Goal: Task Accomplishment & Management: Manage account settings

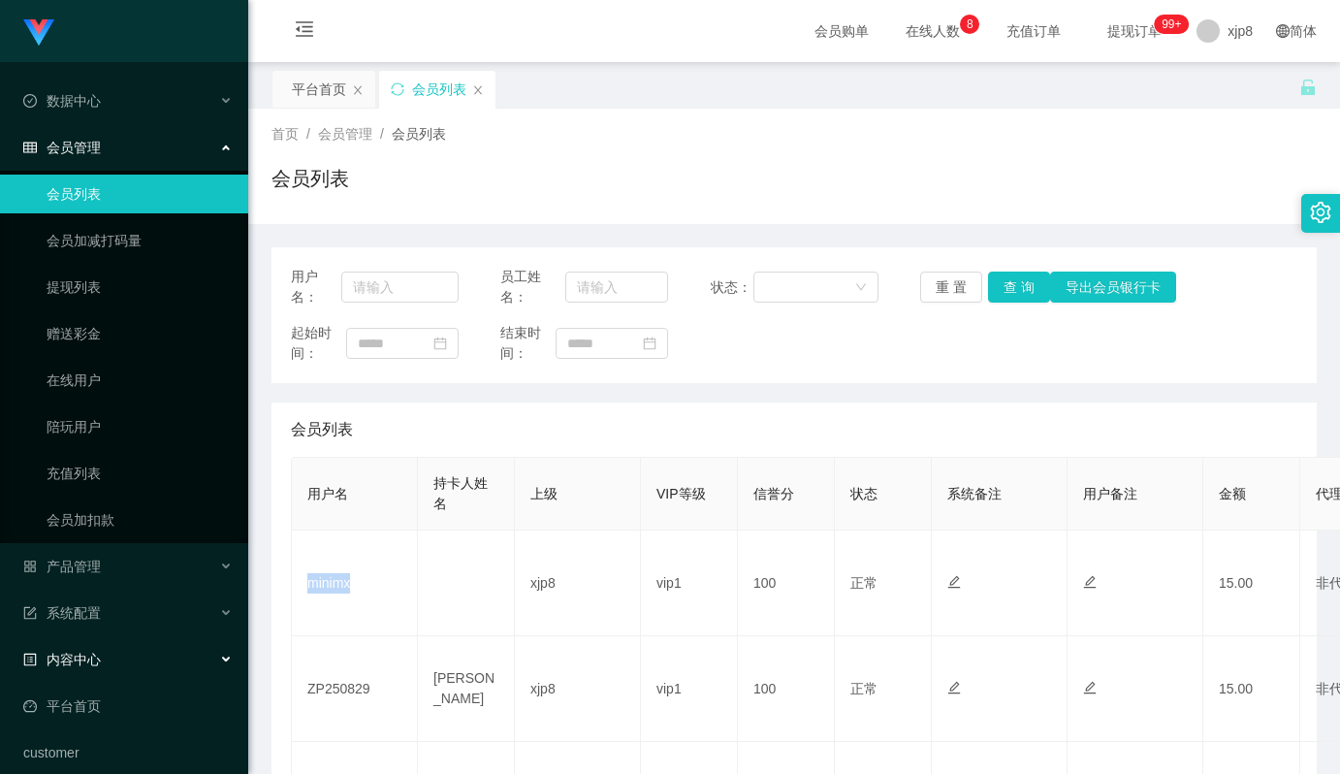
scroll to position [64, 0]
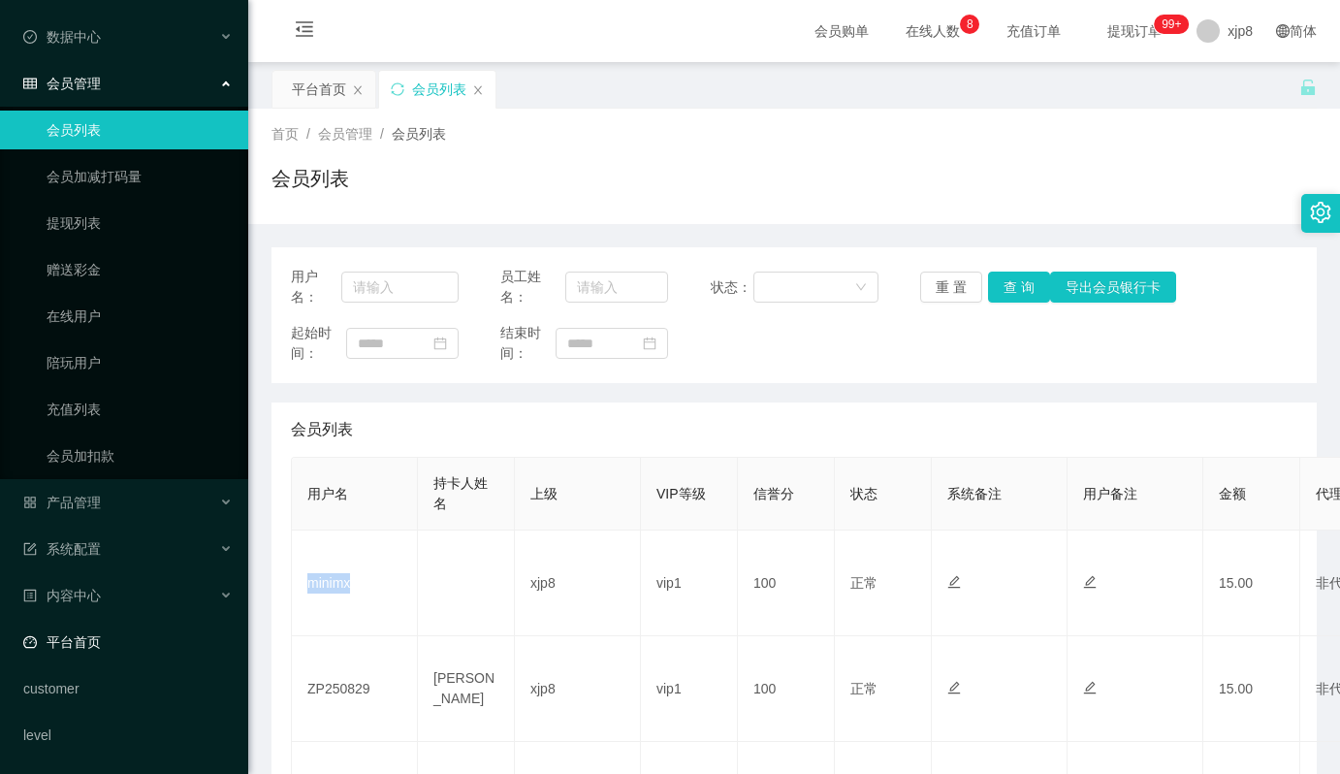
click at [103, 628] on link "平台首页" at bounding box center [128, 642] width 210 height 39
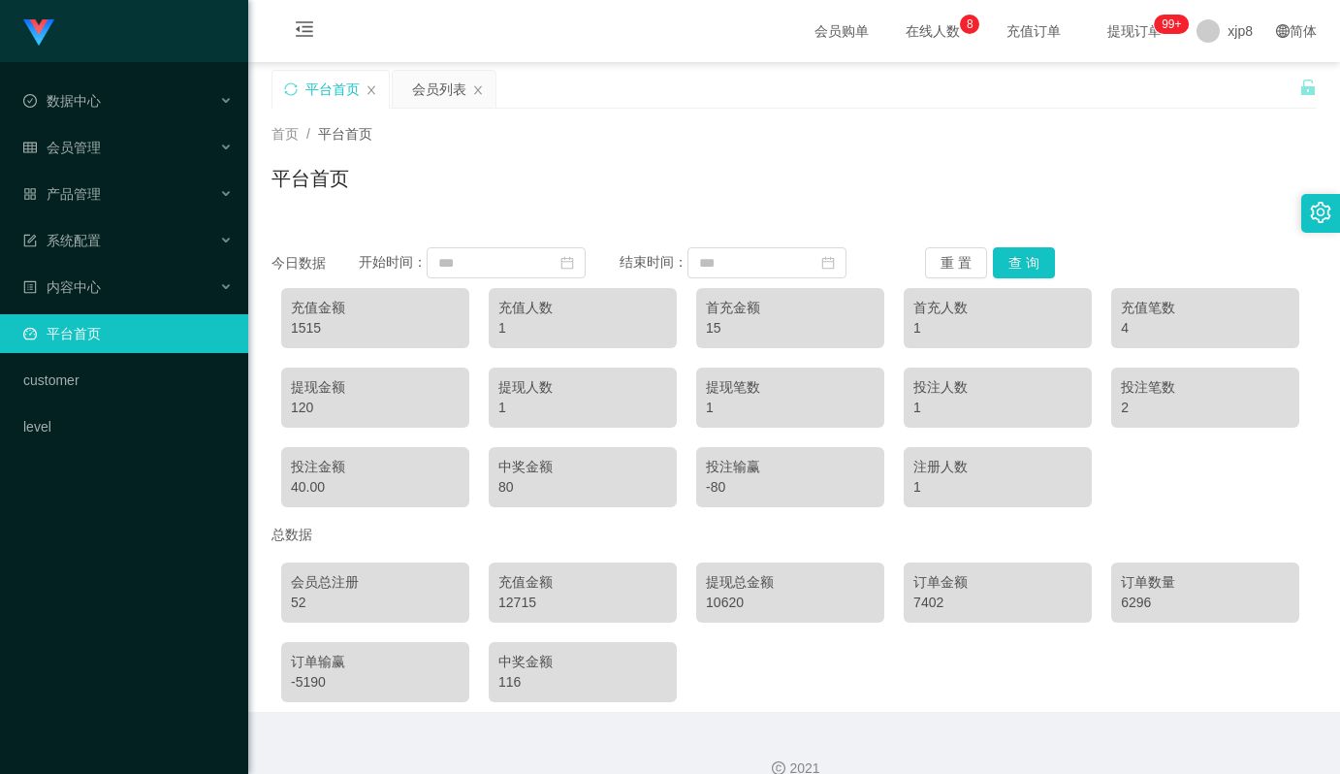
scroll to position [28, 0]
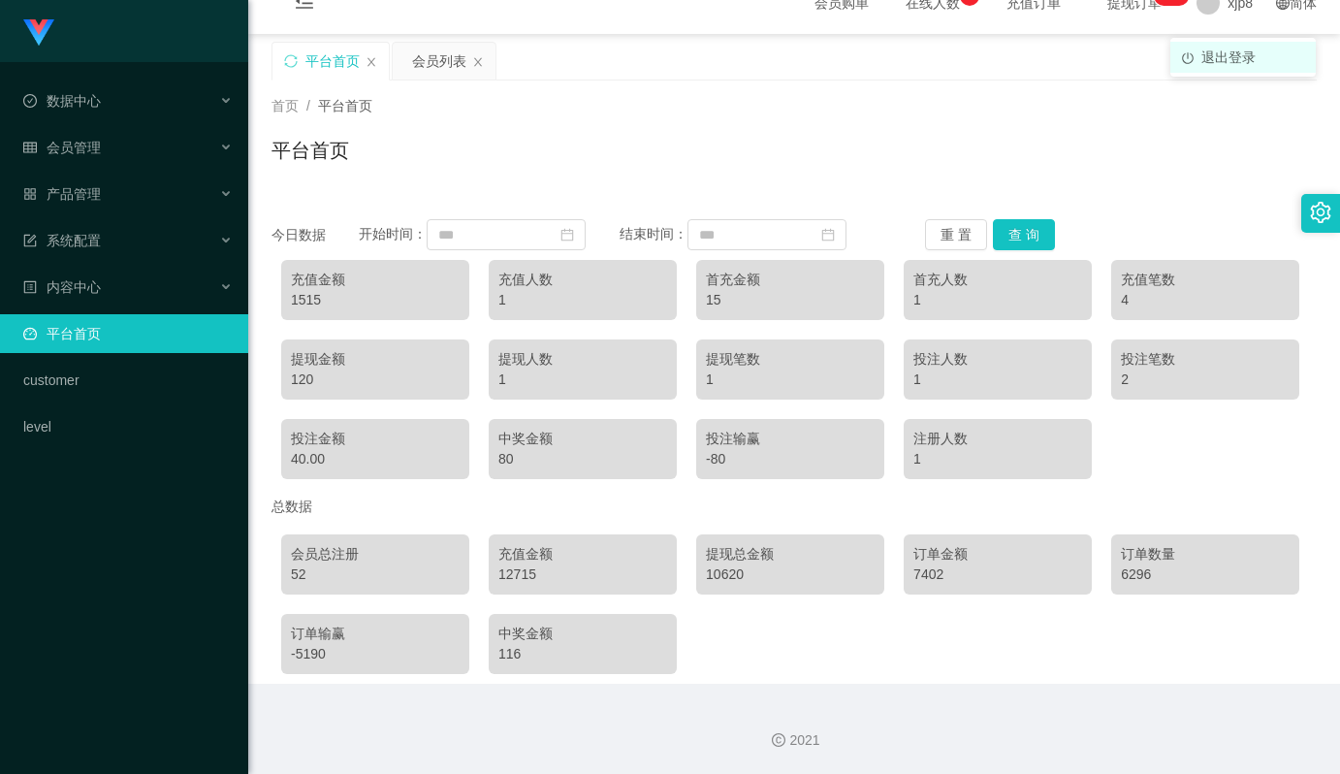
click at [1217, 54] on span "退出登录" at bounding box center [1229, 57] width 54 height 16
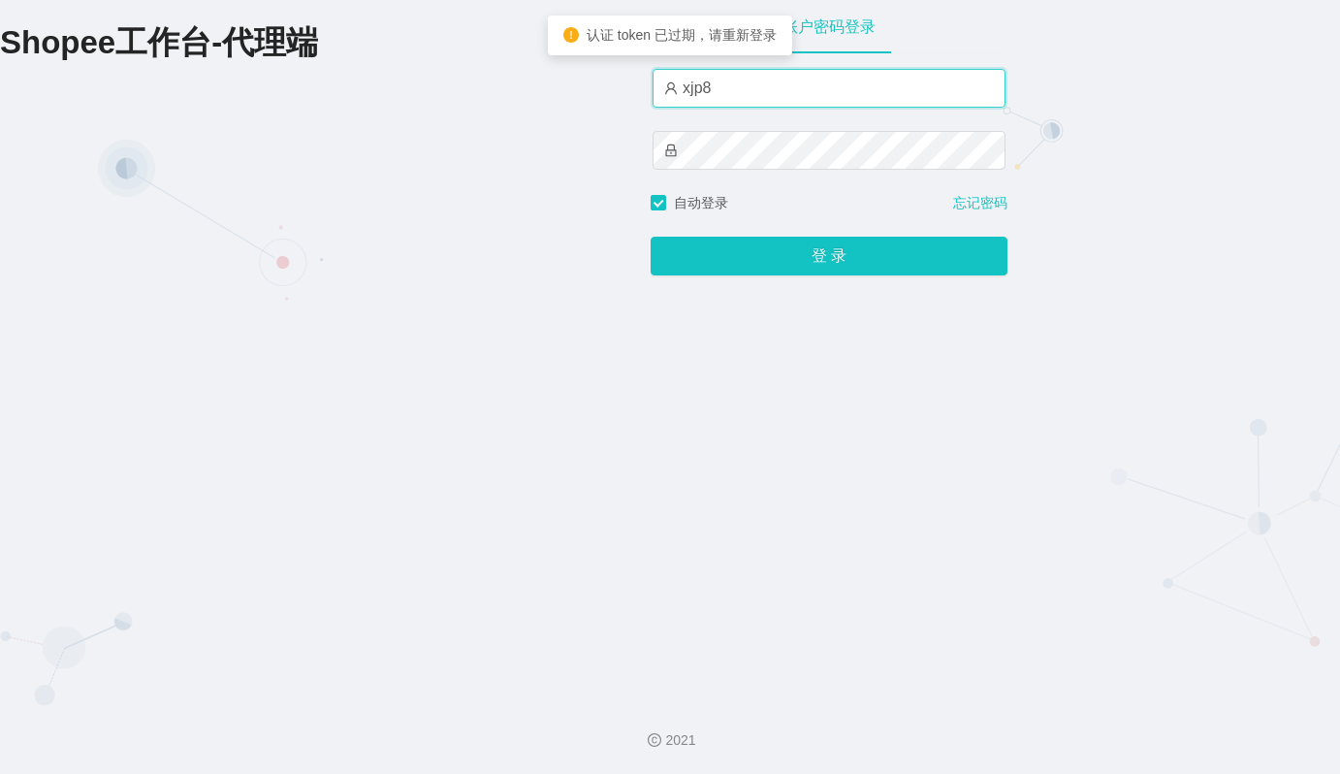
click at [743, 95] on input "xjp8" at bounding box center [829, 88] width 353 height 39
type input "xjp4"
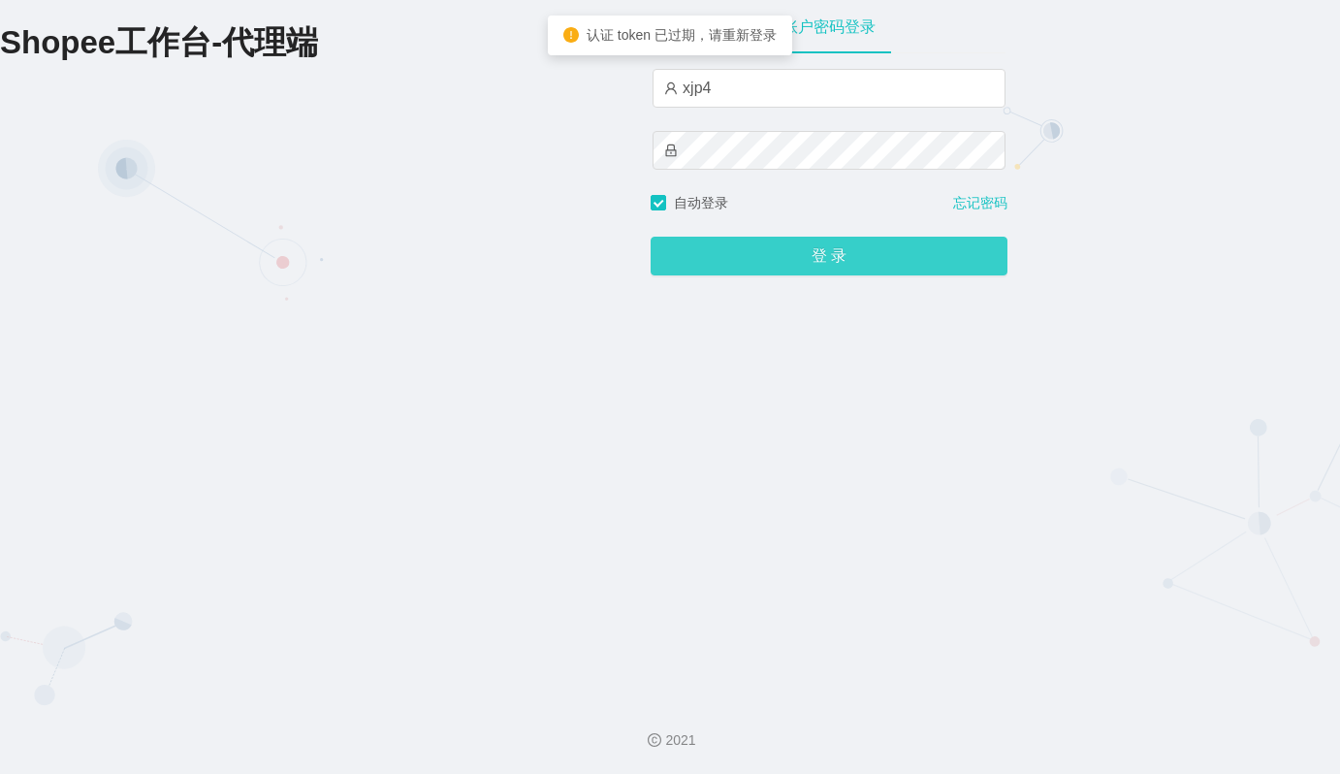
click at [835, 260] on button "登 录" at bounding box center [829, 256] width 357 height 39
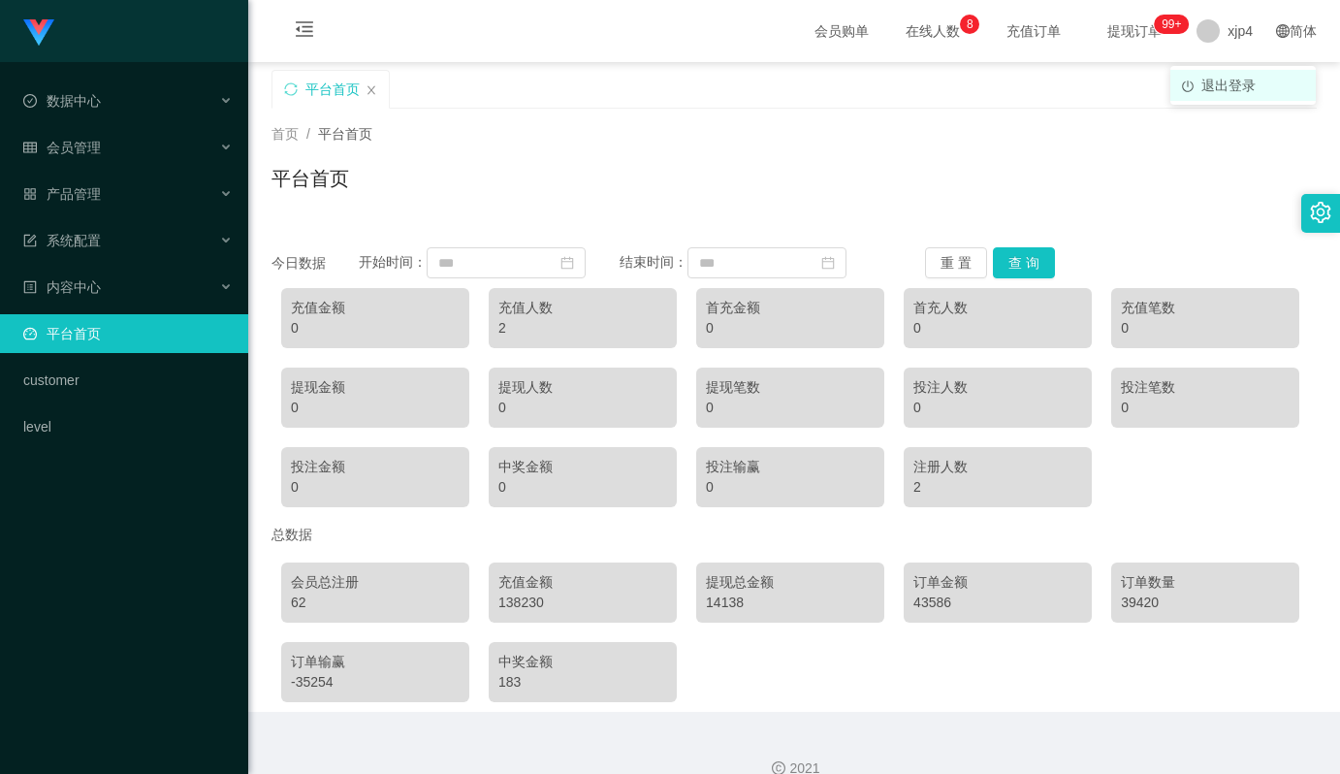
click at [1234, 80] on span "退出登录" at bounding box center [1229, 86] width 54 height 16
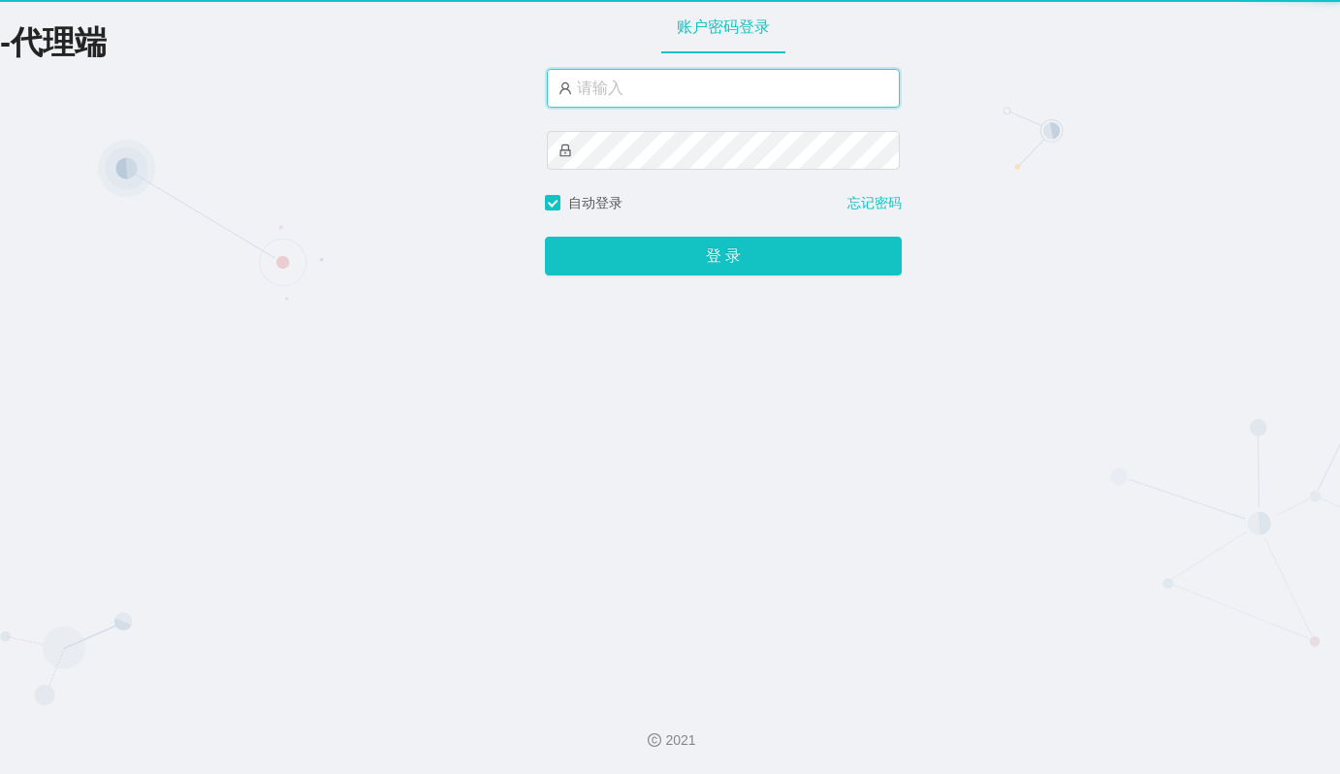
type input "xjp8"
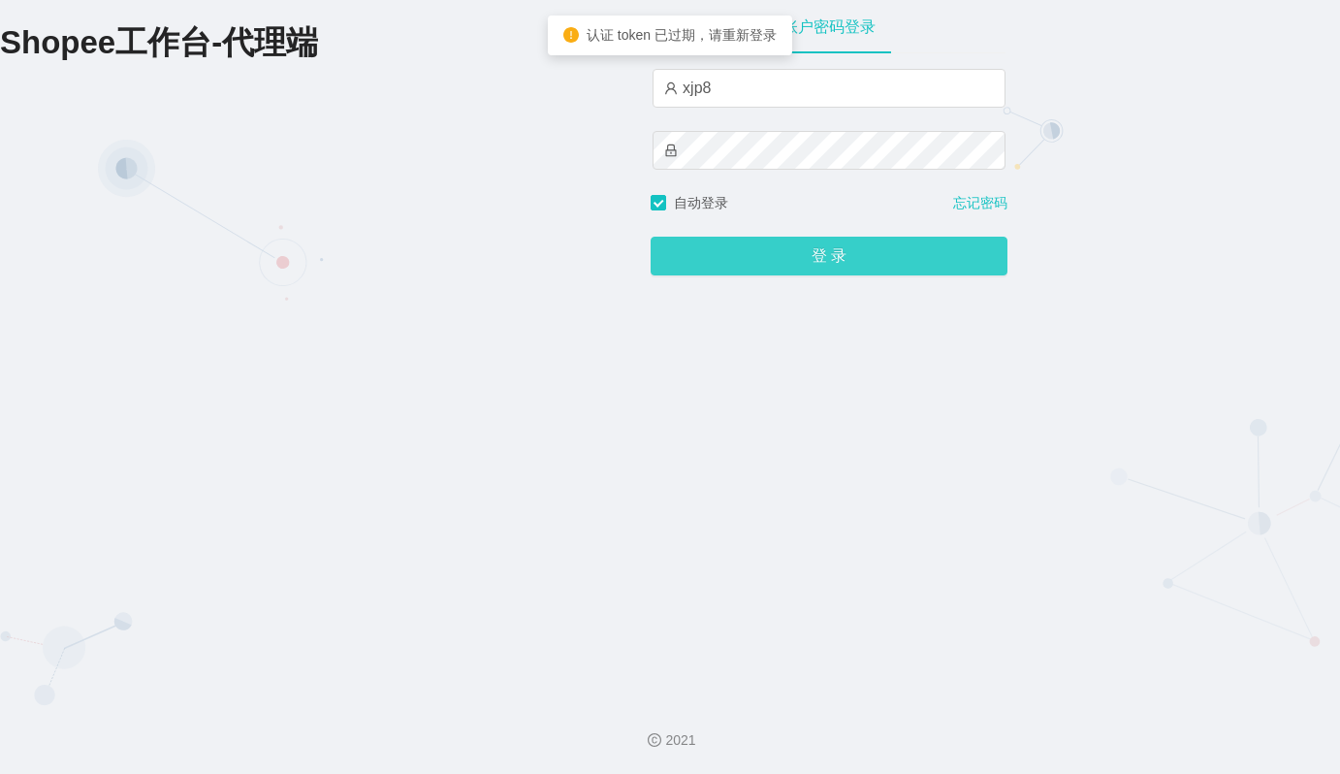
click at [840, 263] on button "登 录" at bounding box center [829, 256] width 357 height 39
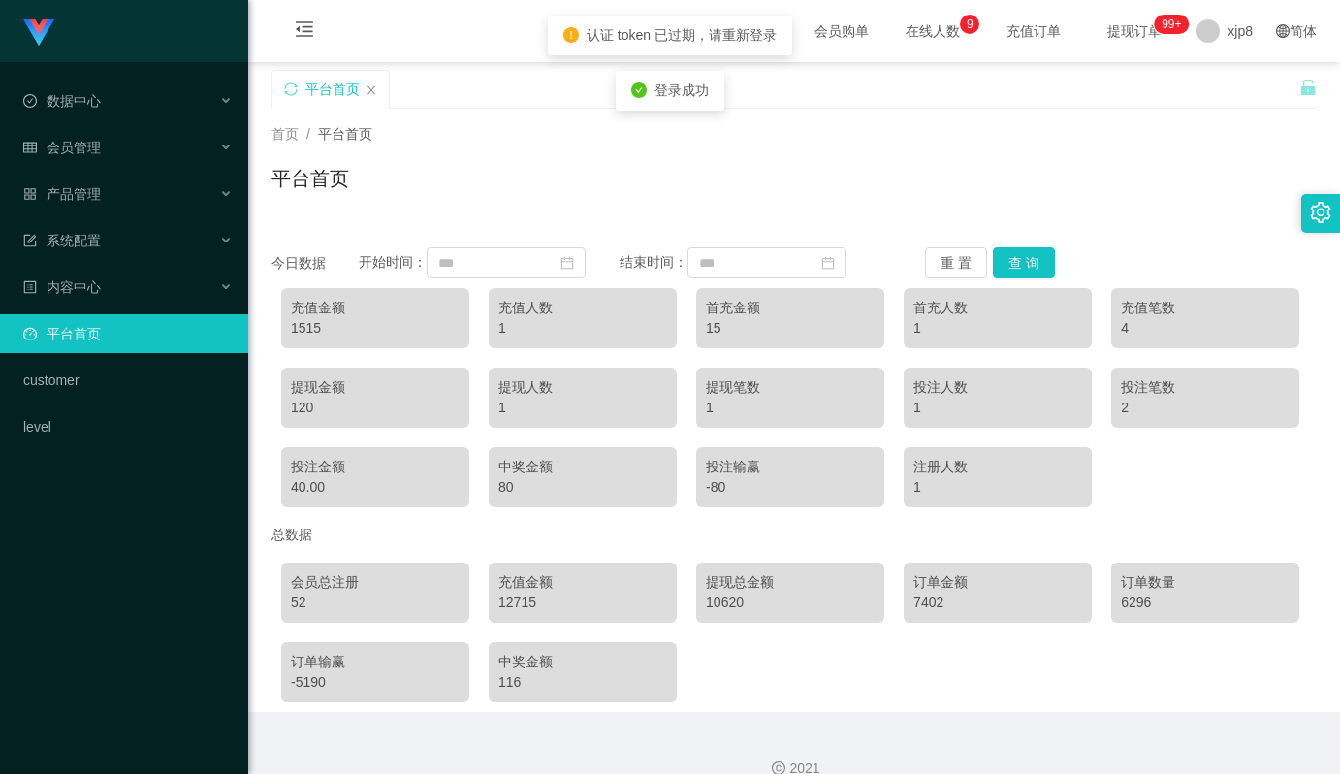
click at [291, 602] on div "52" at bounding box center [375, 603] width 169 height 20
click at [525, 602] on div "12715" at bounding box center [583, 603] width 169 height 20
click at [718, 600] on div "10620" at bounding box center [790, 603] width 169 height 20
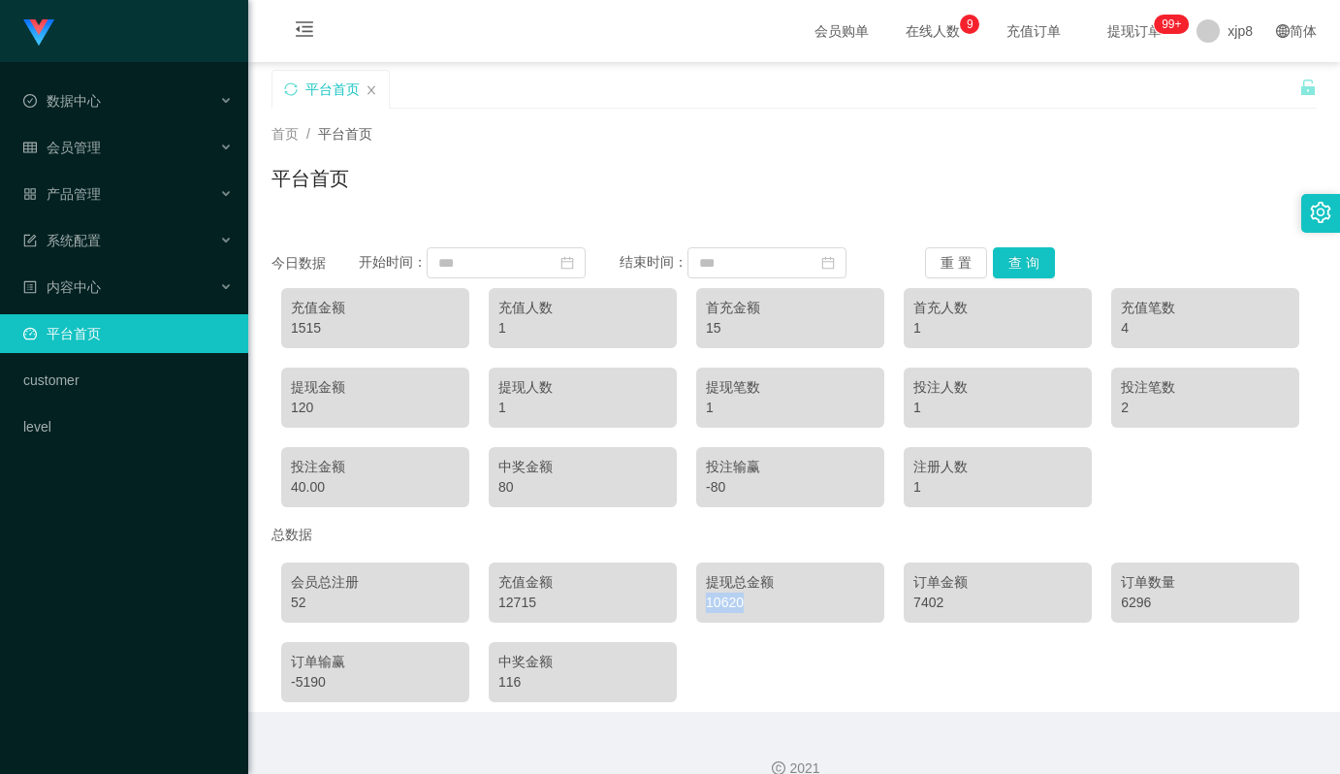
click at [718, 600] on div "10620" at bounding box center [790, 603] width 169 height 20
click at [921, 602] on div "7402" at bounding box center [998, 603] width 169 height 20
click at [919, 600] on div "7402" at bounding box center [998, 603] width 169 height 20
click at [919, 599] on div "7402" at bounding box center [998, 603] width 169 height 20
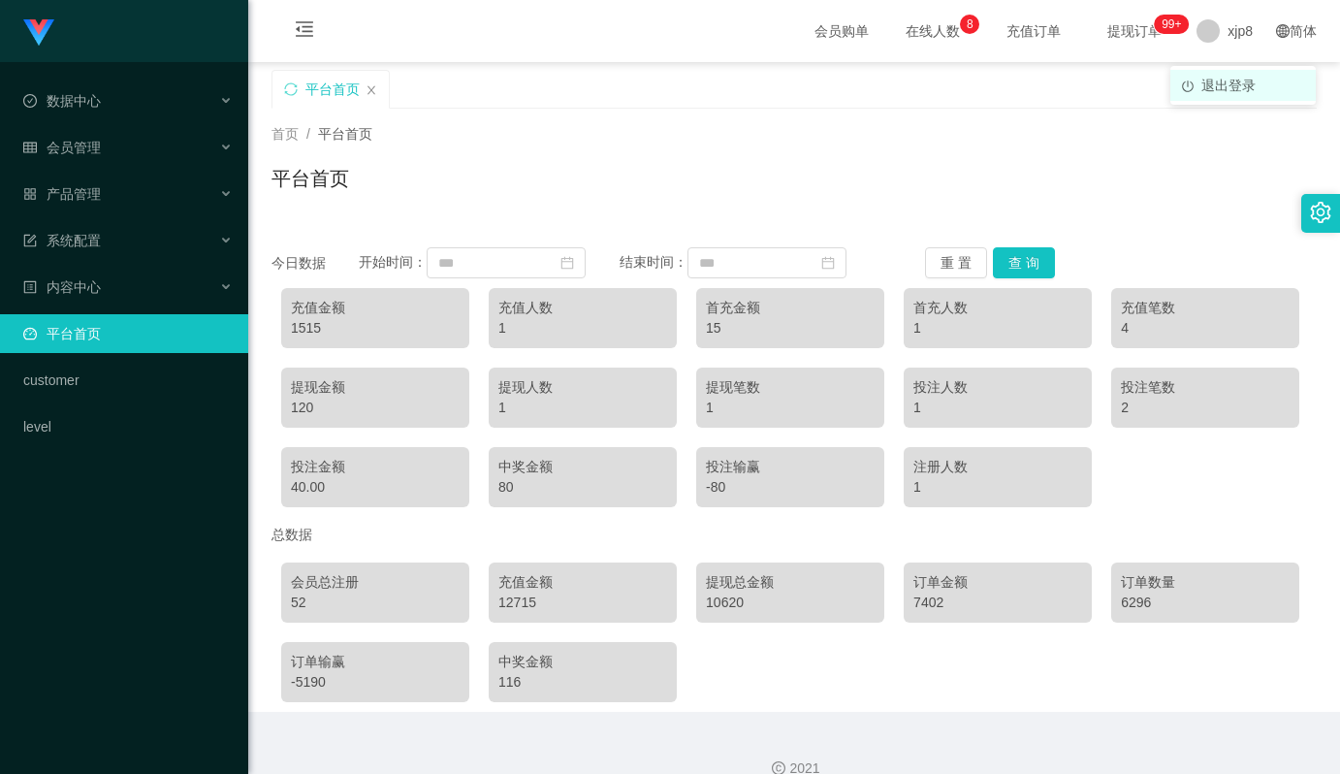
click at [1222, 89] on span "退出登录" at bounding box center [1229, 86] width 54 height 16
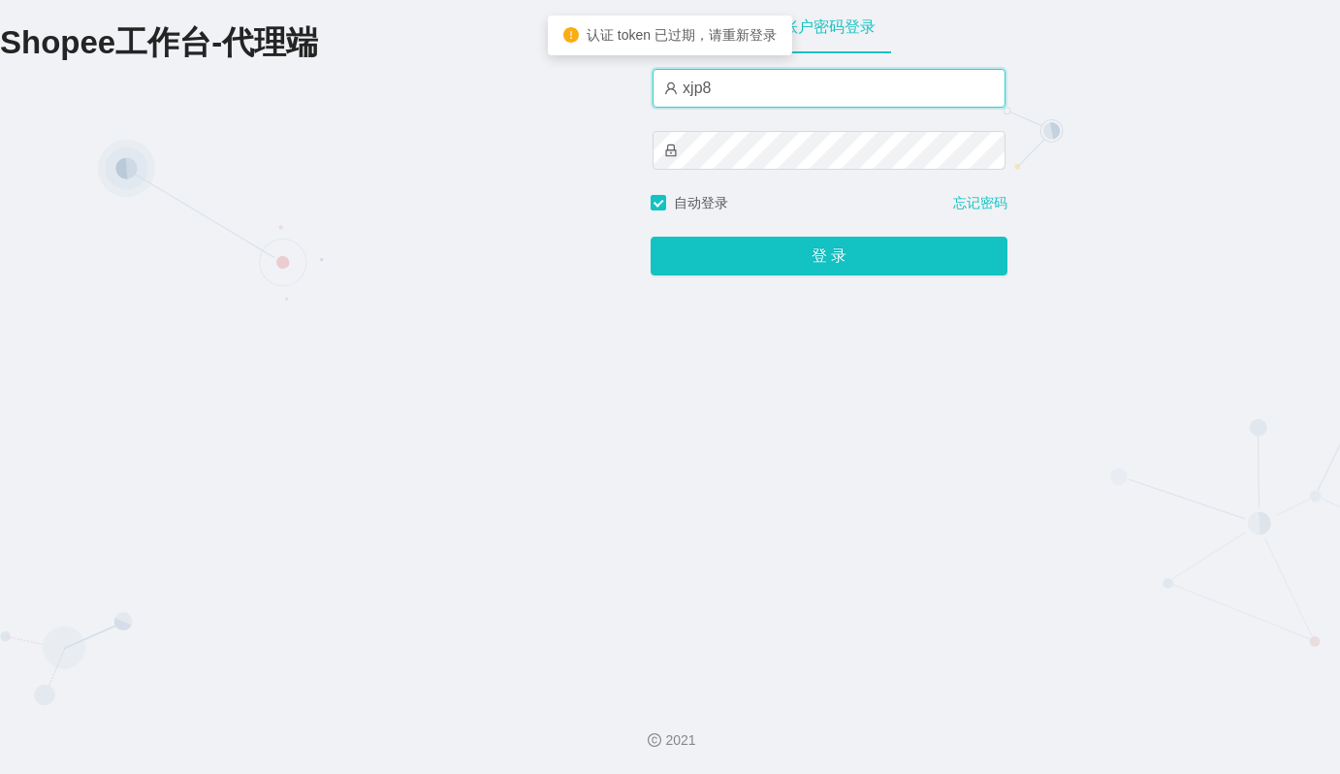
click at [747, 97] on input "xjp8" at bounding box center [829, 88] width 353 height 39
type input "xjp1"
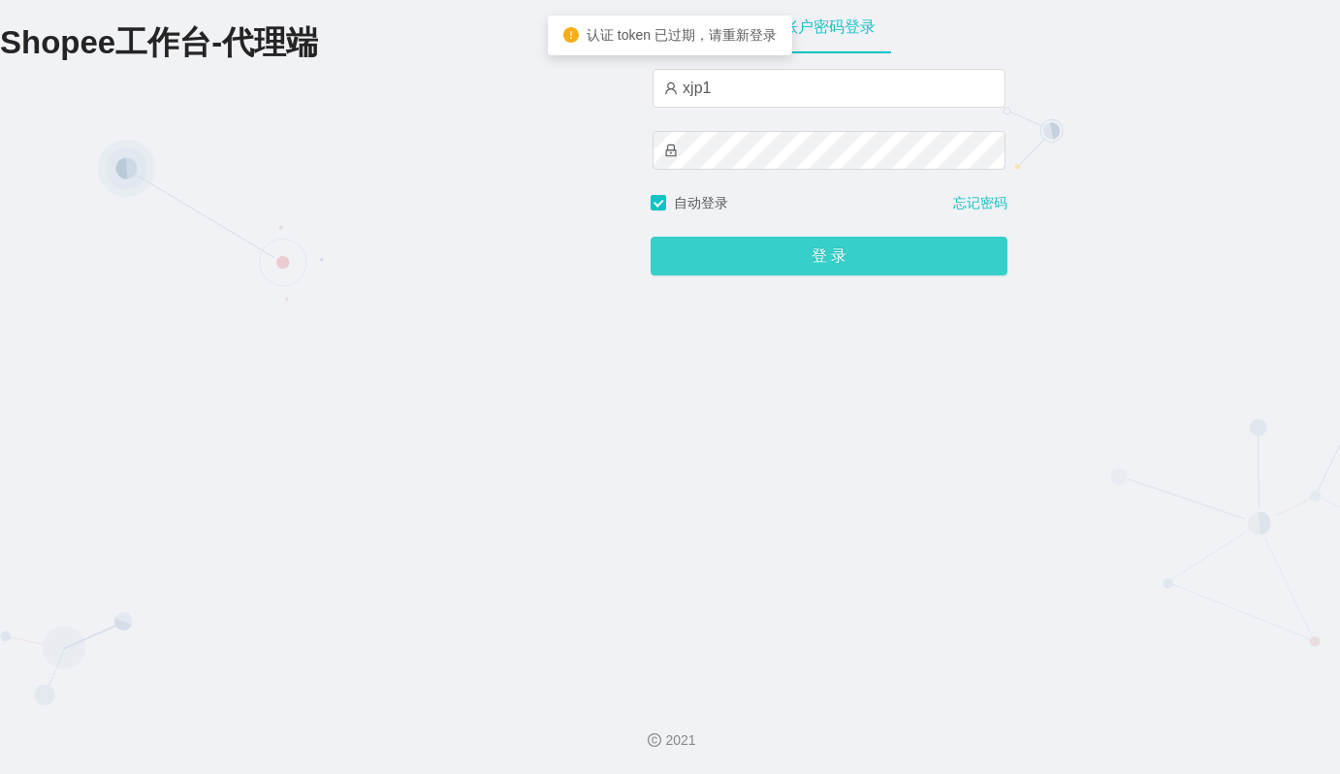
click at [856, 259] on button "登 录" at bounding box center [829, 256] width 357 height 39
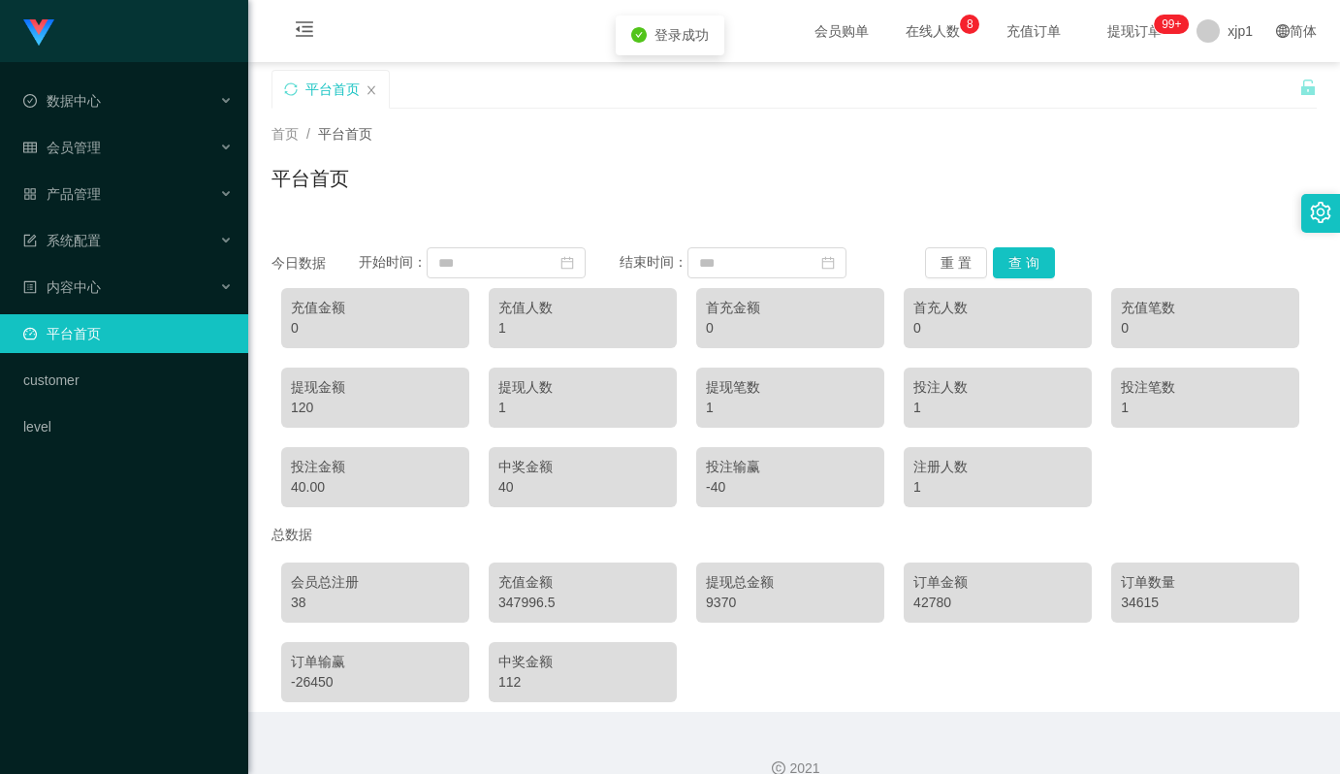
scroll to position [28, 0]
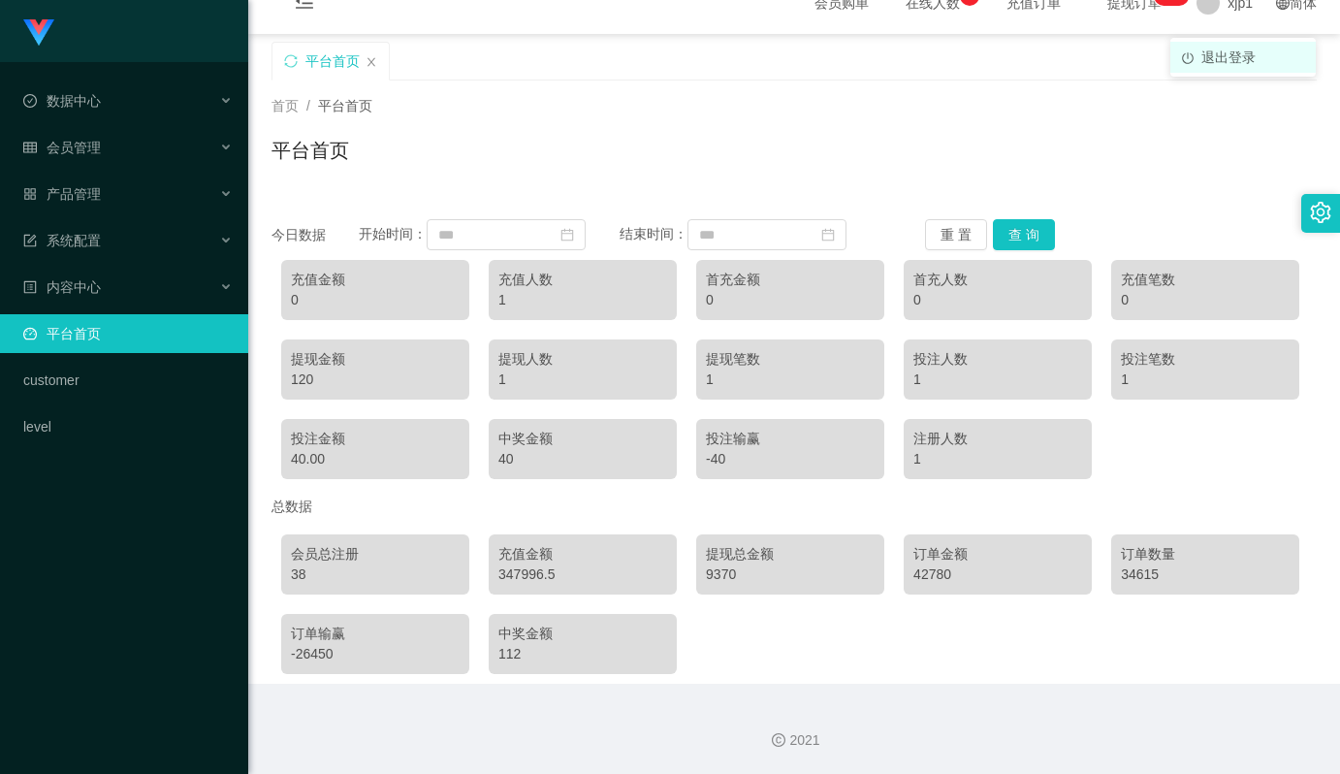
click at [1231, 54] on span "退出登录" at bounding box center [1229, 57] width 54 height 16
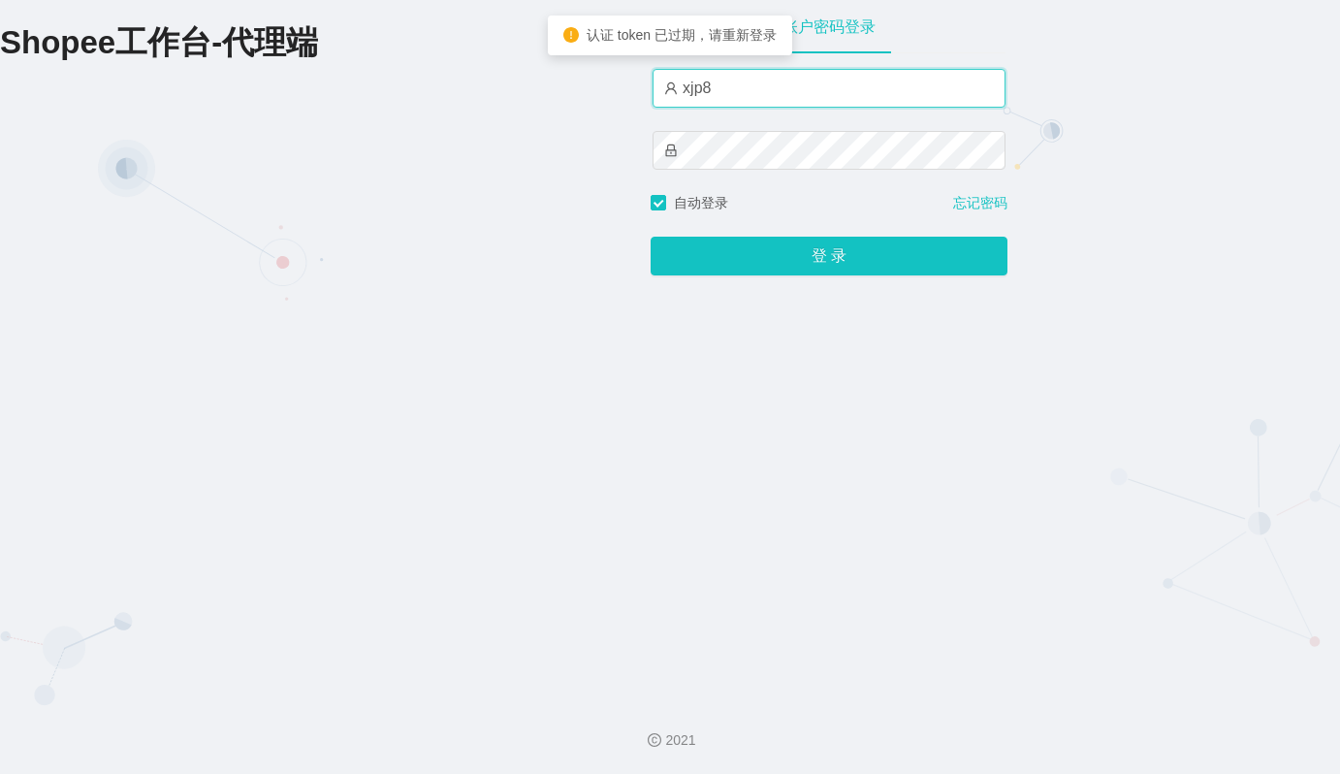
click at [738, 91] on input "xjp8" at bounding box center [829, 88] width 353 height 39
type input "xjp2"
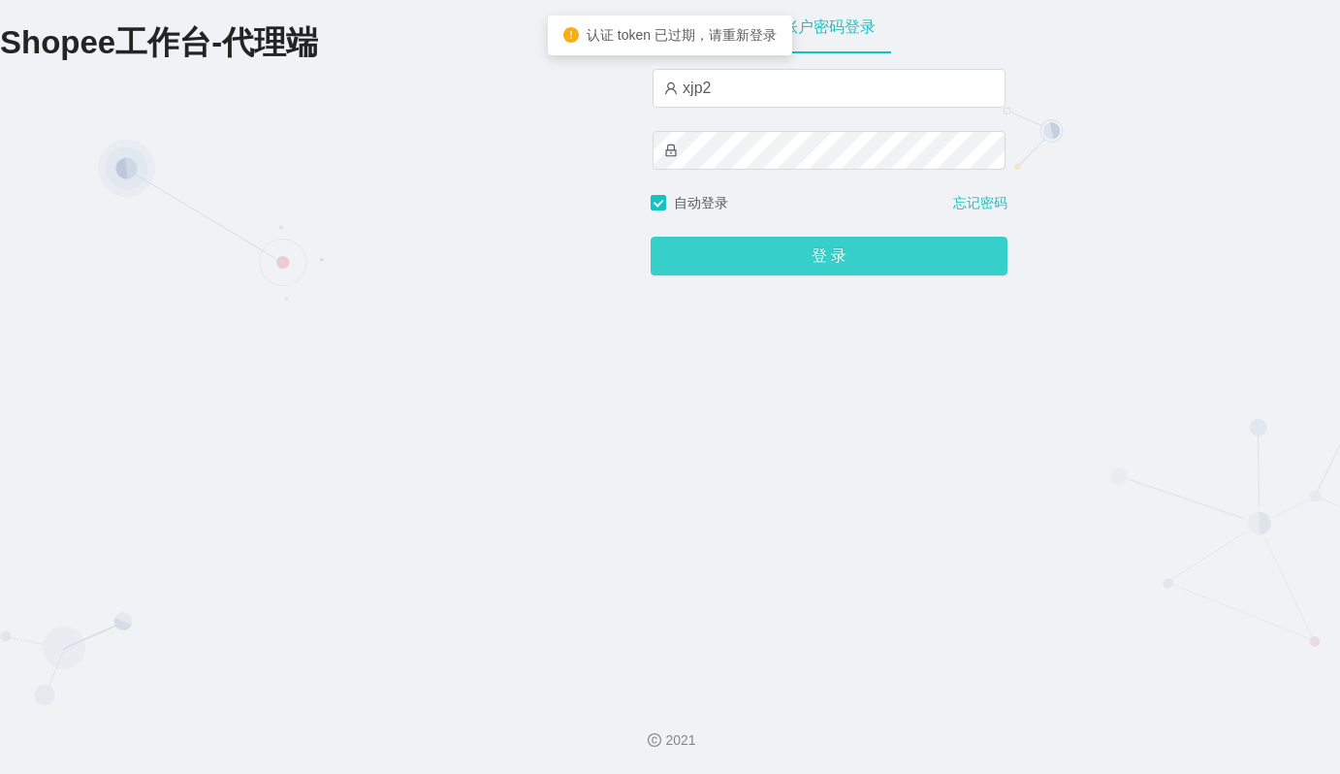
click at [828, 258] on button "登 录" at bounding box center [829, 256] width 357 height 39
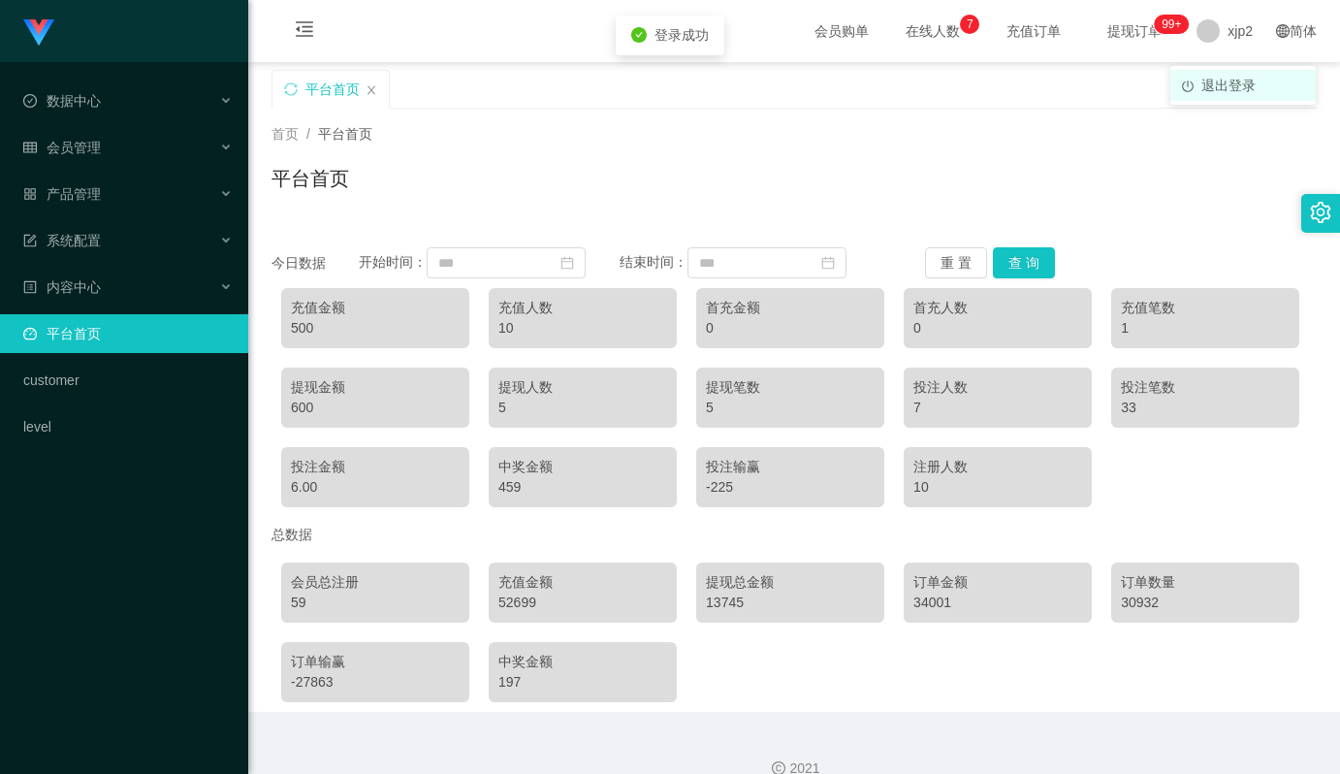
click at [1218, 88] on span "退出登录" at bounding box center [1229, 86] width 54 height 16
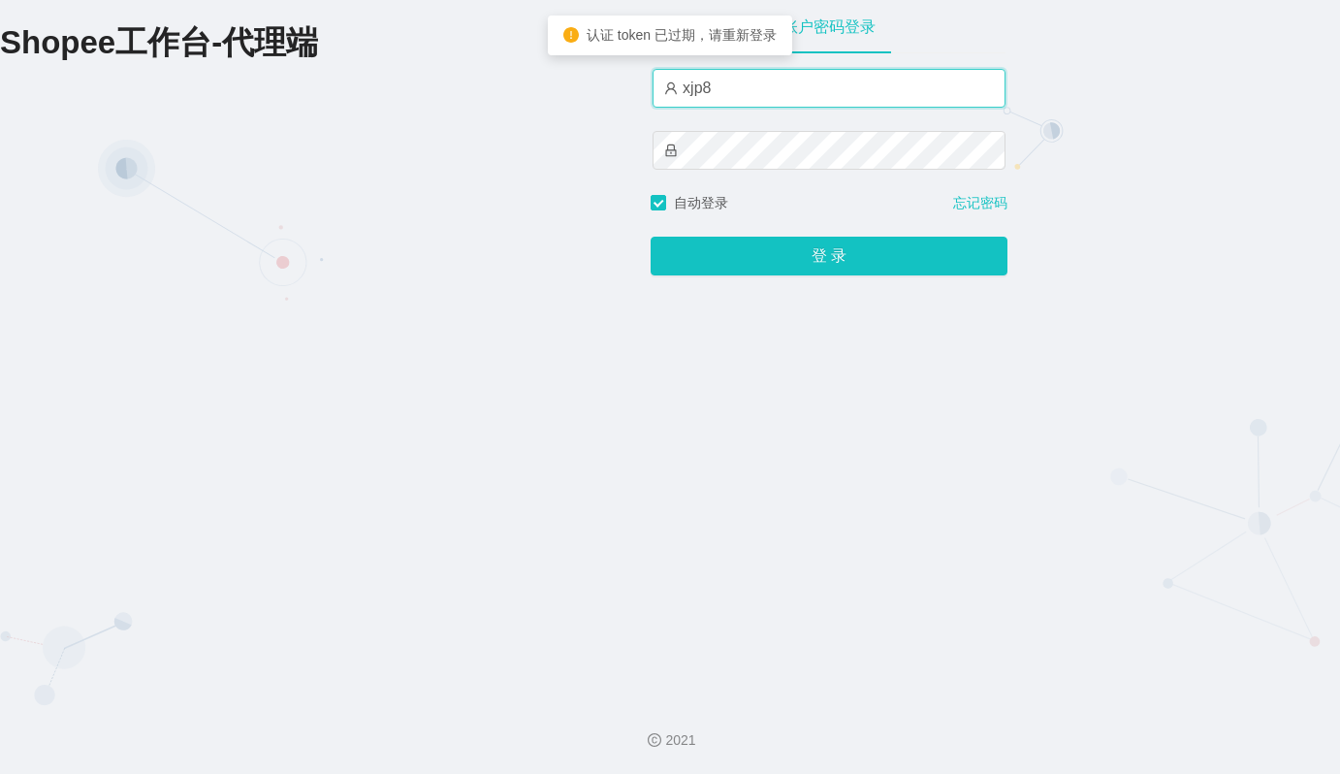
click at [729, 91] on input "xjp8" at bounding box center [829, 88] width 353 height 39
type input "xjp3"
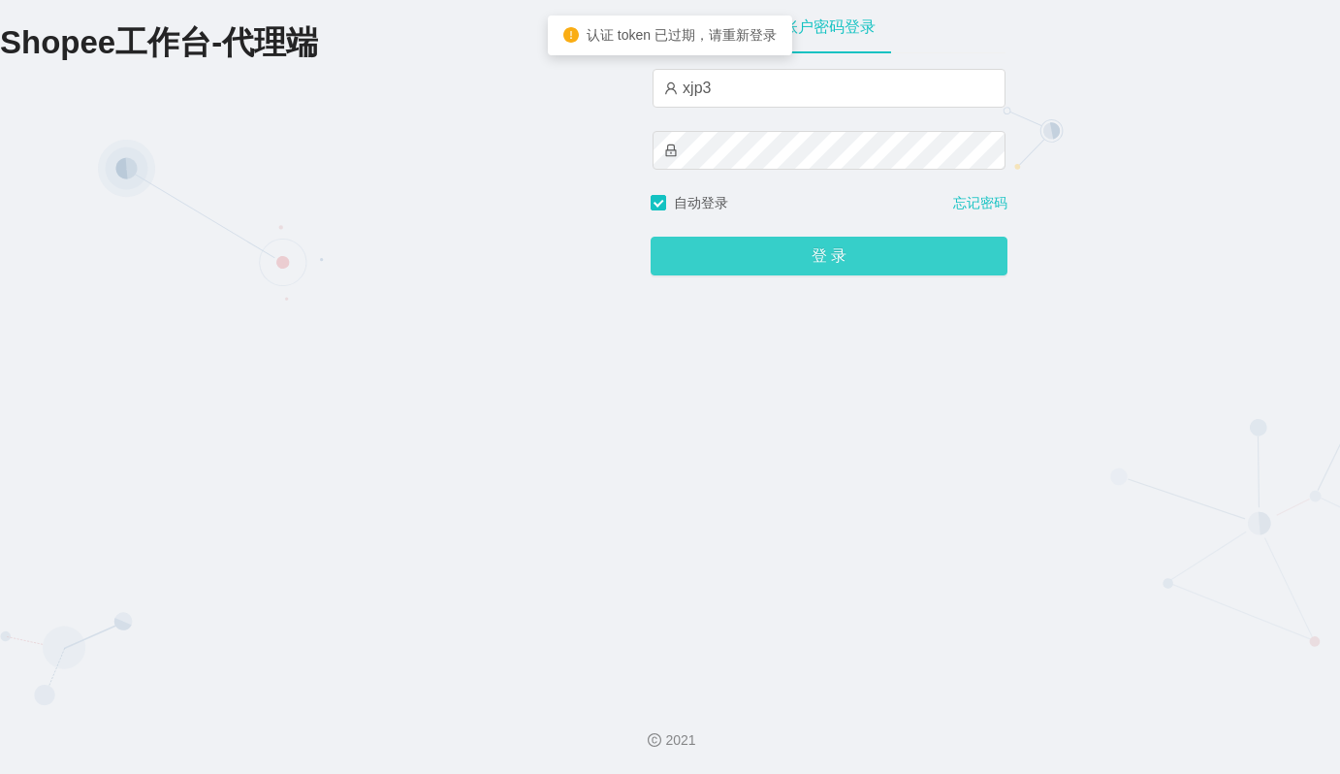
click at [856, 256] on button "登 录" at bounding box center [829, 256] width 357 height 39
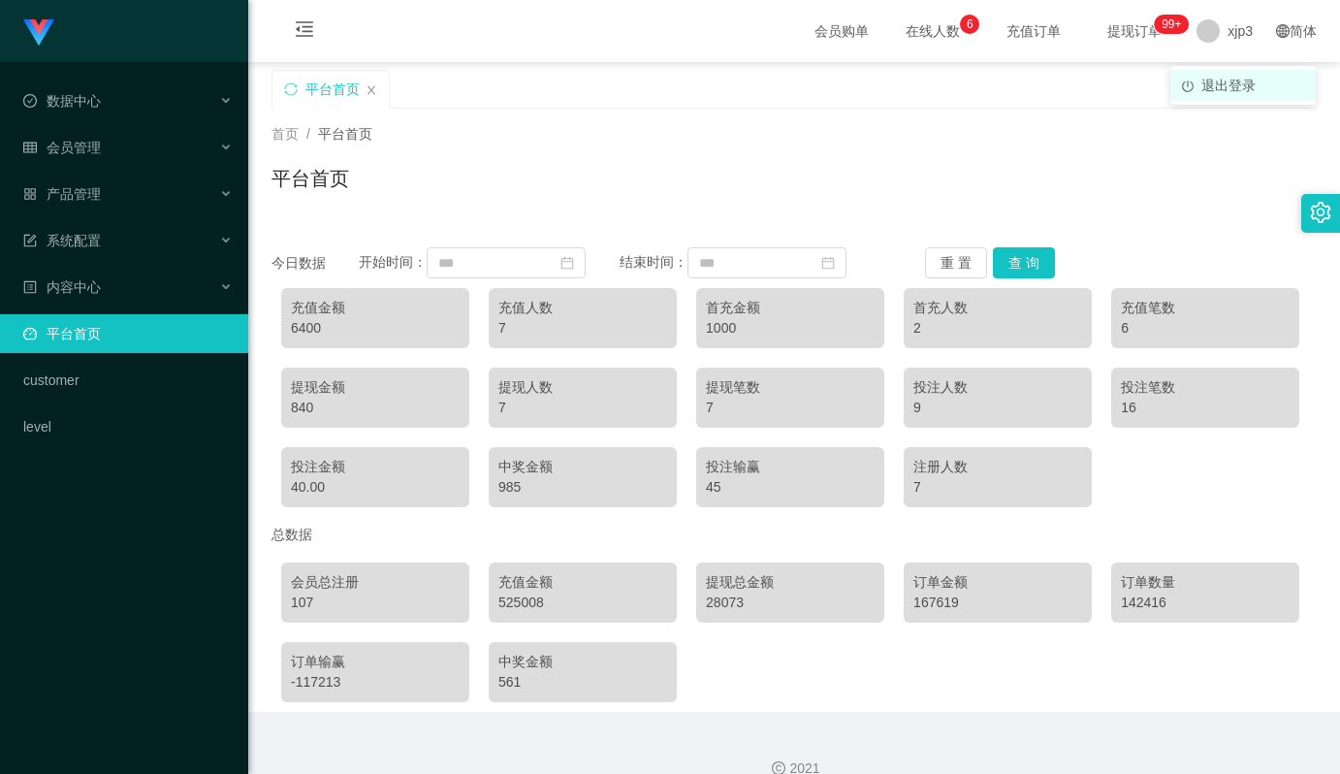
click at [1234, 81] on span "退出登录" at bounding box center [1229, 86] width 54 height 16
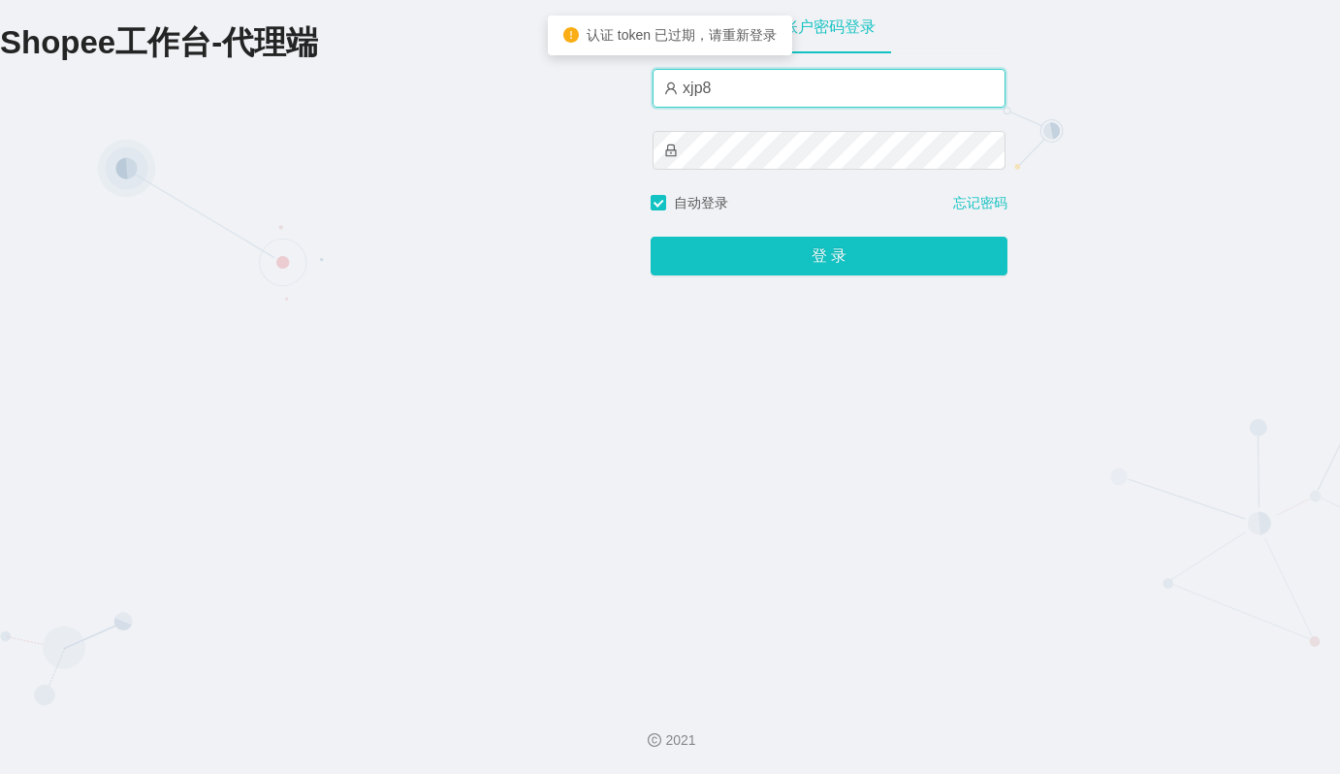
click at [726, 95] on input "xjp8" at bounding box center [829, 88] width 353 height 39
type input "xjp4"
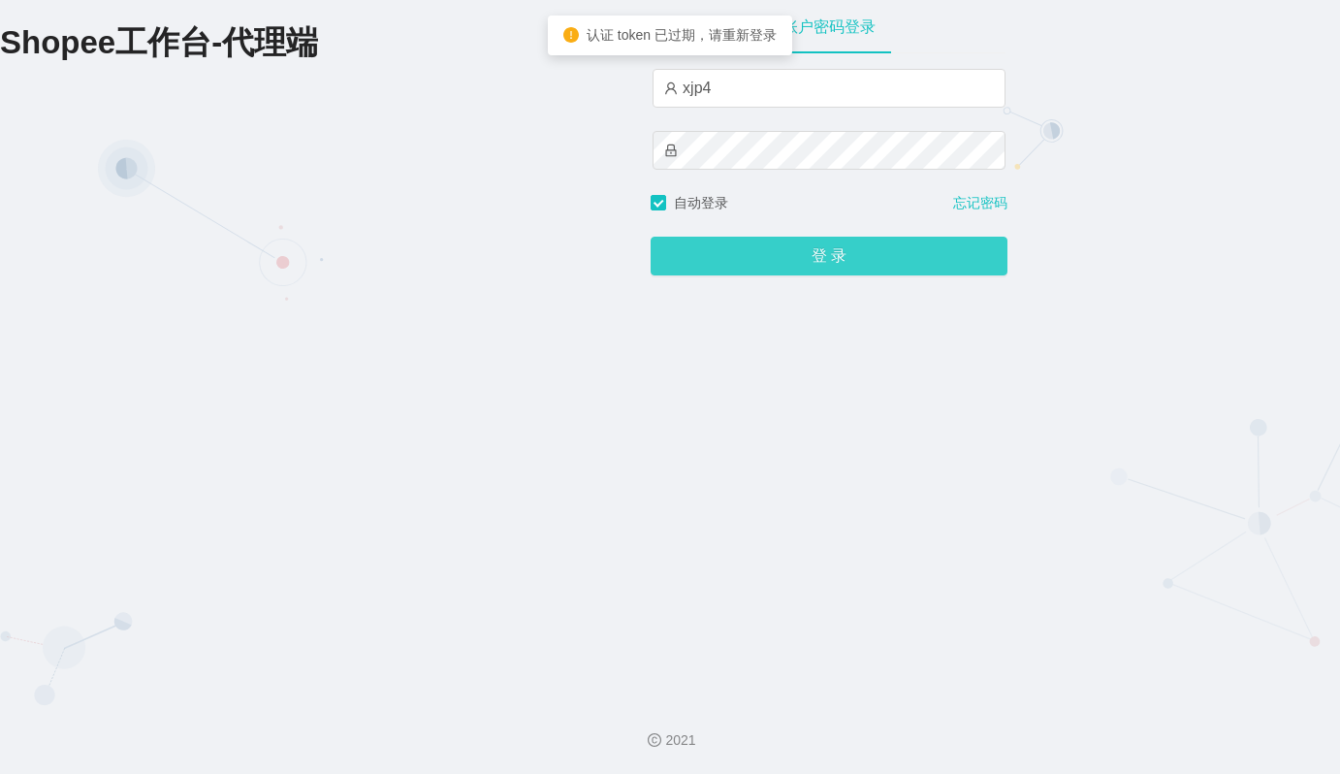
click at [832, 251] on button "登 录" at bounding box center [829, 256] width 357 height 39
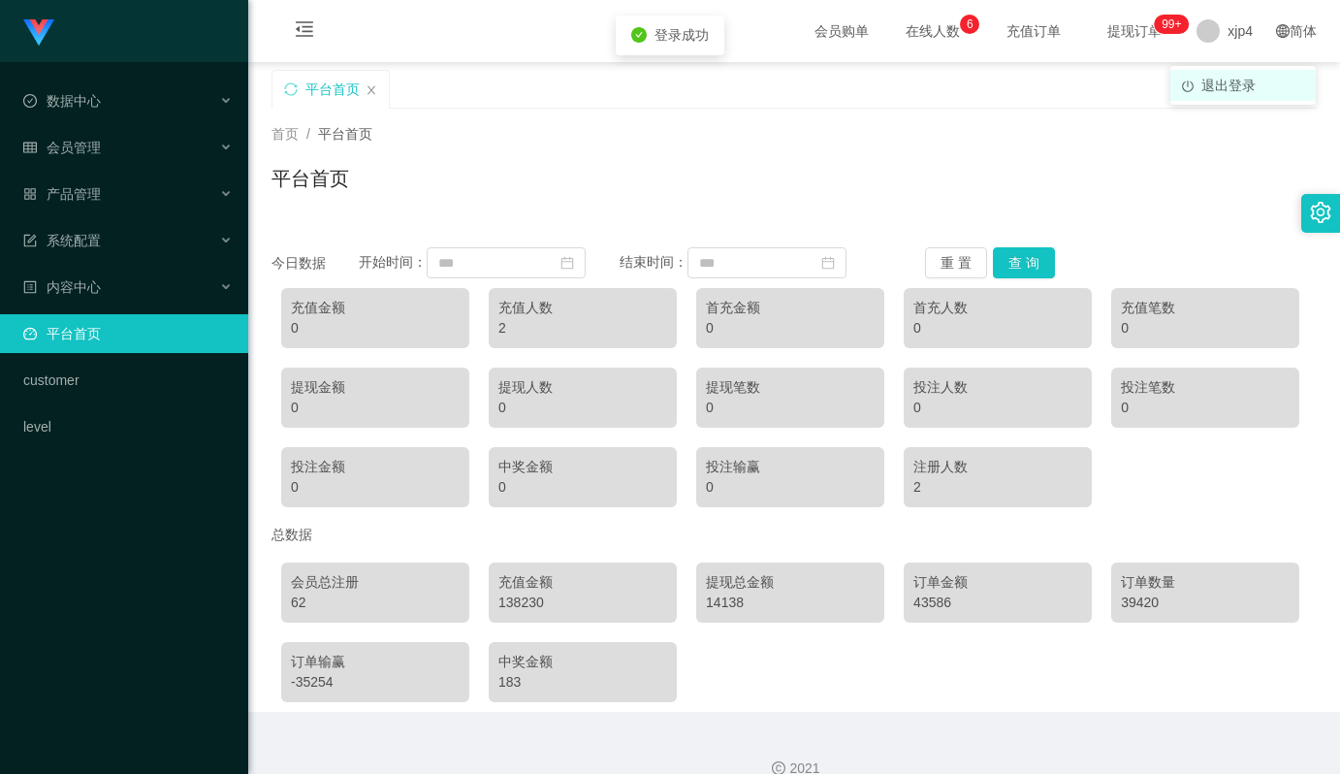
click at [1226, 87] on span "退出登录" at bounding box center [1229, 86] width 54 height 16
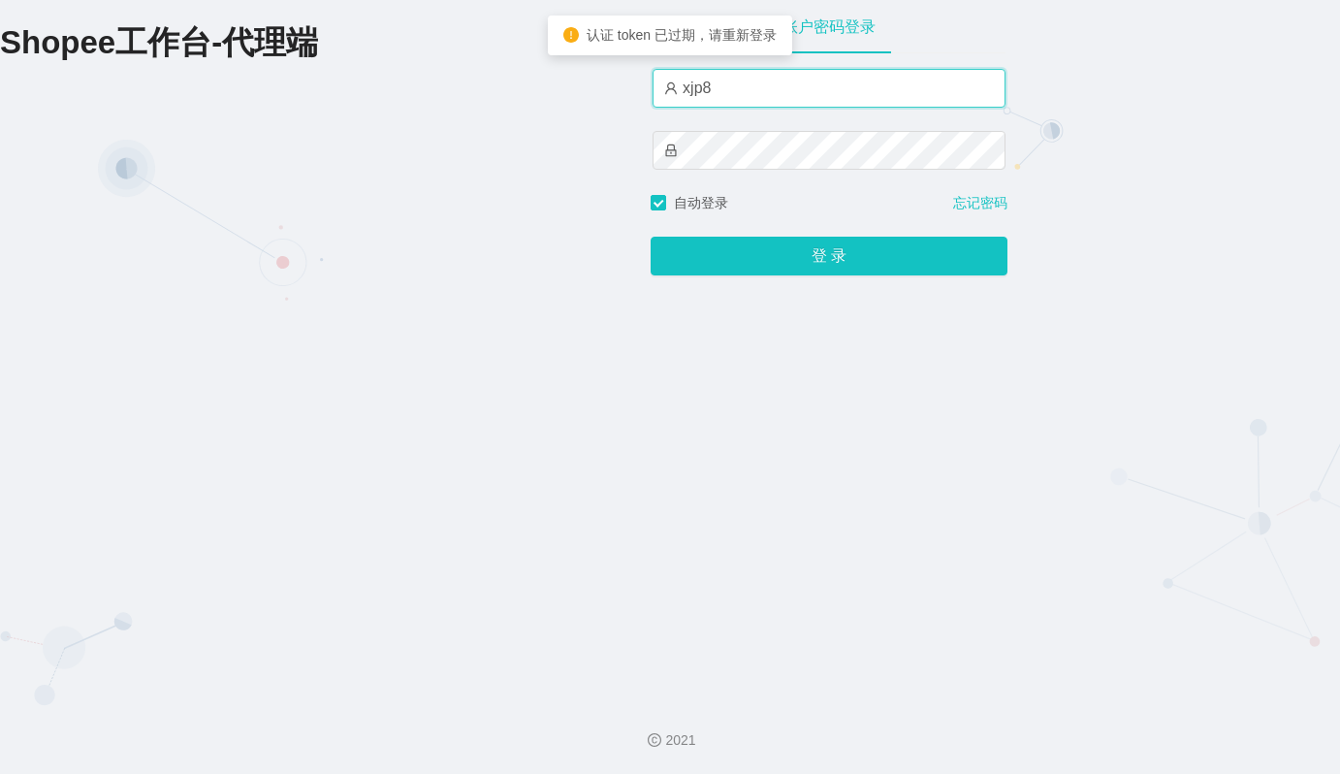
click at [823, 86] on input "xjp8" at bounding box center [829, 88] width 353 height 39
type input "xjp5"
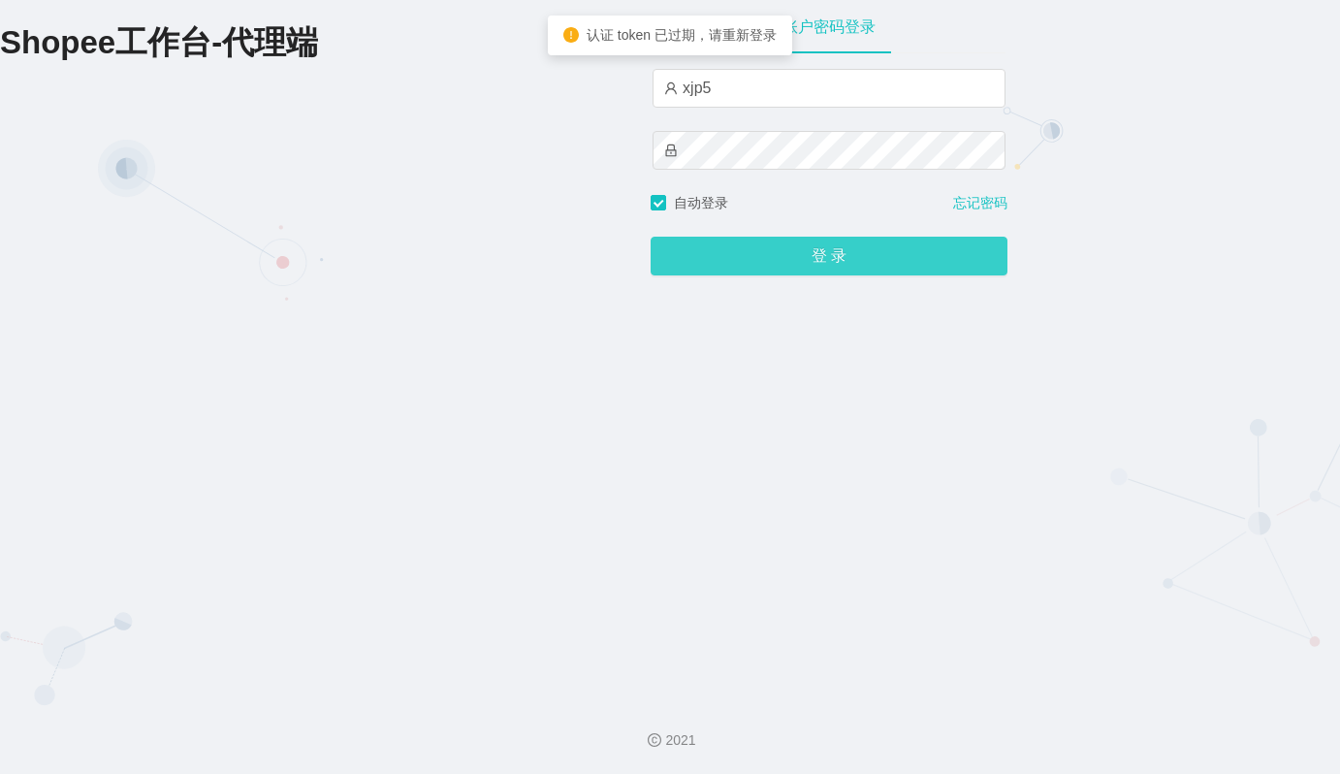
click at [820, 257] on button "登 录" at bounding box center [829, 256] width 357 height 39
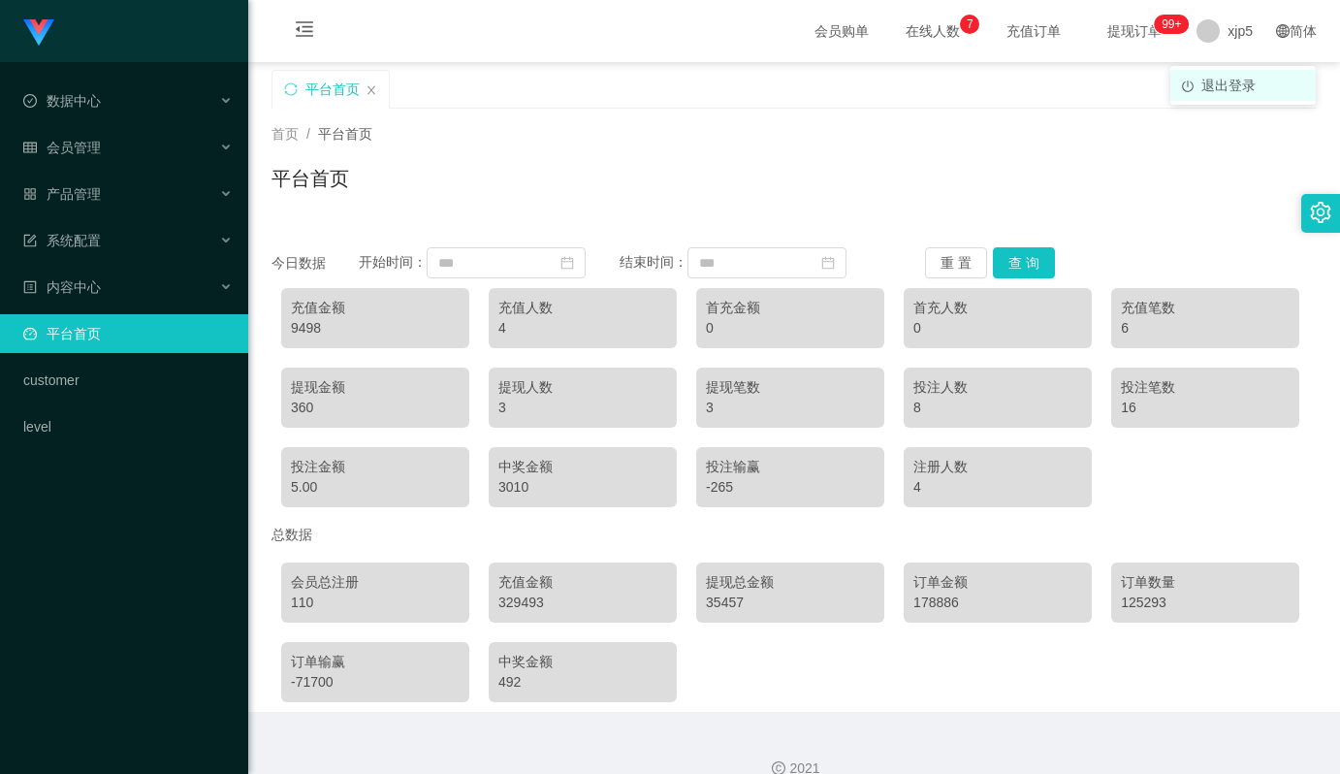
click at [1218, 86] on span "退出登录" at bounding box center [1229, 86] width 54 height 16
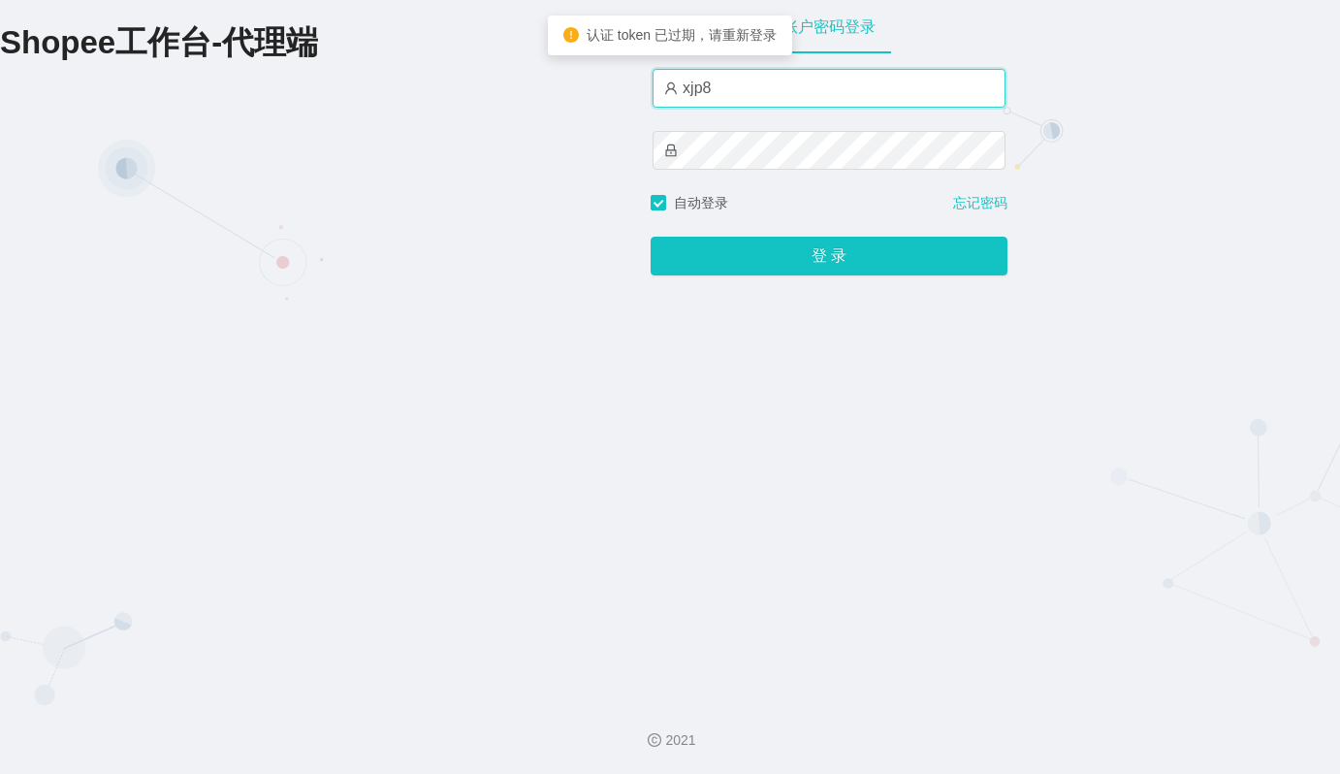
click at [735, 85] on input "xjp8" at bounding box center [829, 88] width 353 height 39
type input "xjp6"
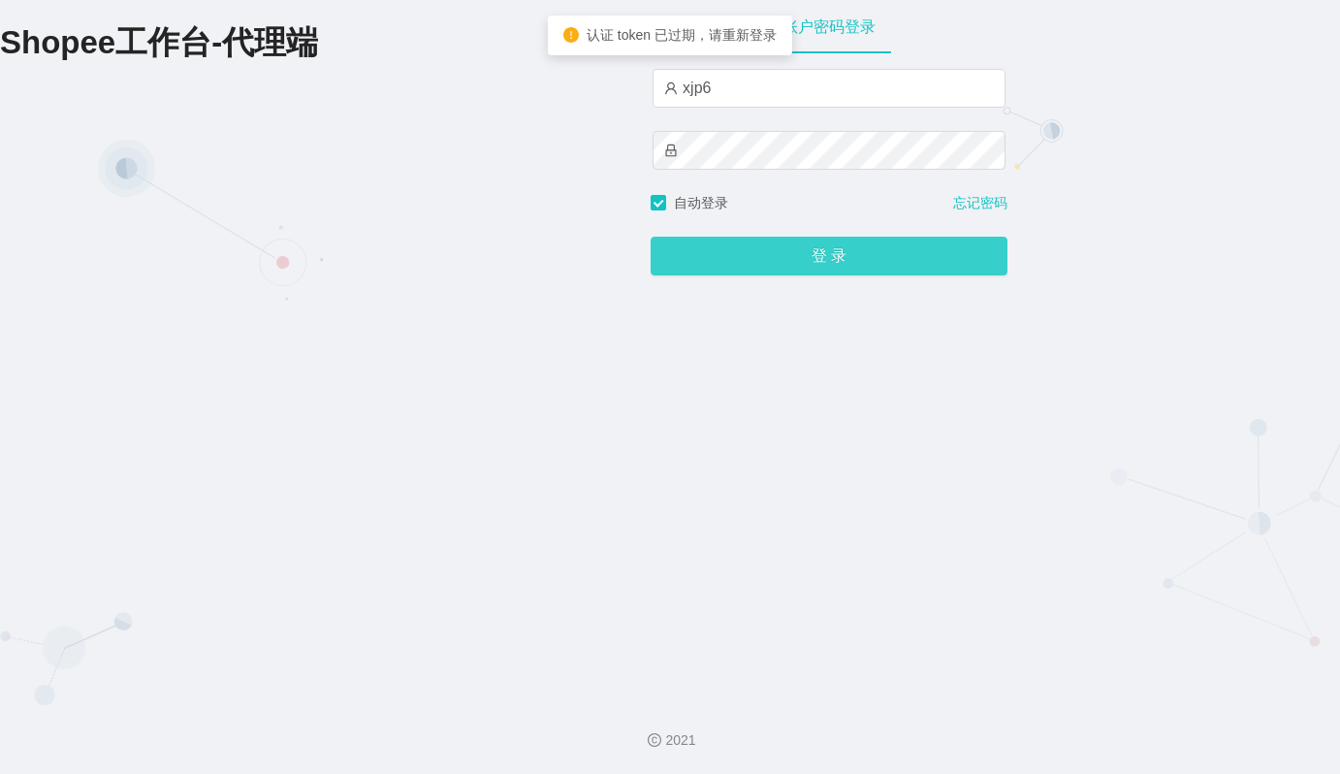
click at [807, 254] on button "登 录" at bounding box center [829, 256] width 357 height 39
